Goal: Task Accomplishment & Management: Manage account settings

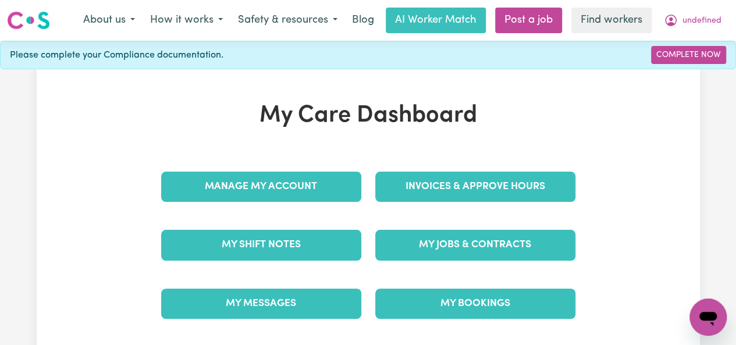
click at [475, 186] on link "Invoices & Approve Hours" at bounding box center [475, 187] width 200 height 30
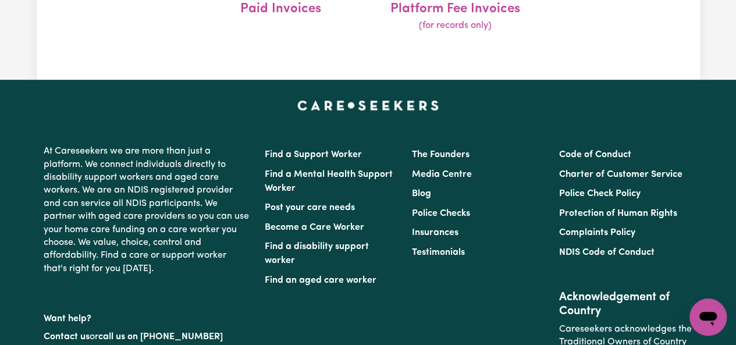
scroll to position [243, 0]
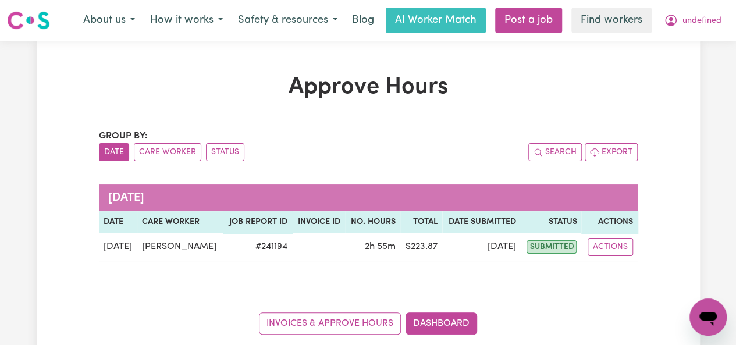
click at [619, 247] on button "Actions" at bounding box center [609, 247] width 45 height 18
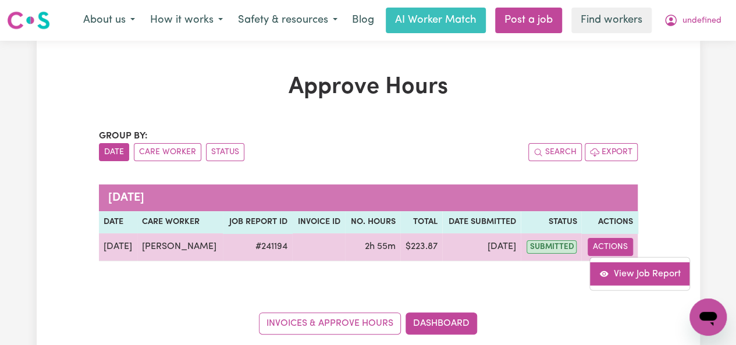
click at [612, 277] on link "View Job Report" at bounding box center [639, 273] width 99 height 23
select select "pm"
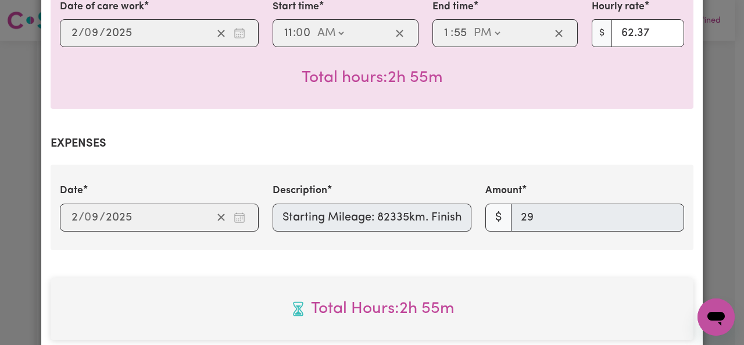
scroll to position [637, 0]
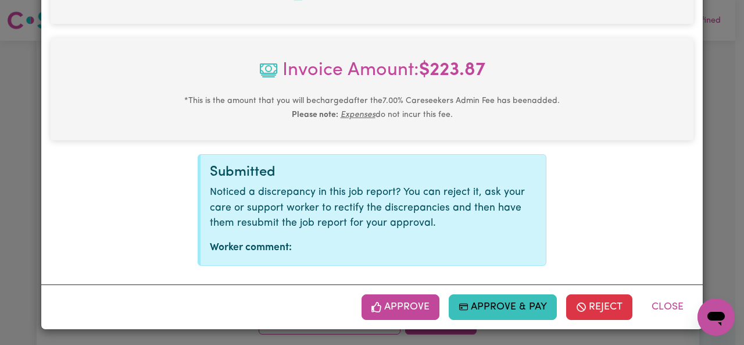
click at [429, 311] on button "Approve" at bounding box center [401, 307] width 78 height 26
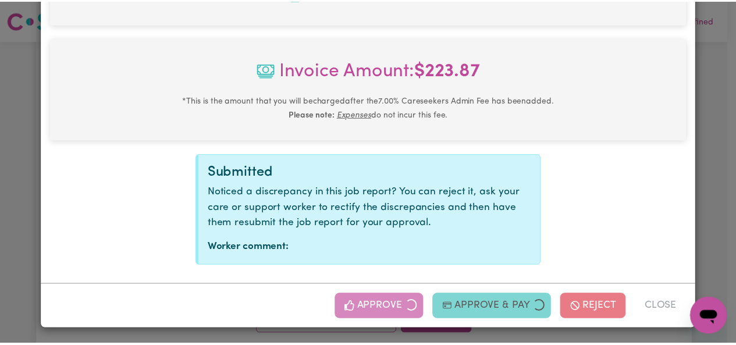
scroll to position [449, 0]
